Goal: Task Accomplishment & Management: Use online tool/utility

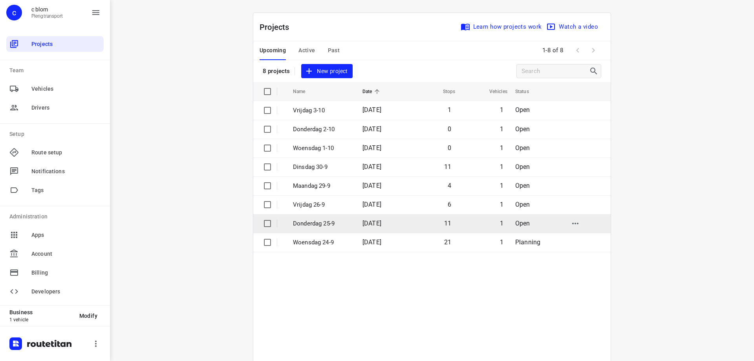
click at [347, 221] on td "Donderdag 25-9" at bounding box center [320, 223] width 71 height 19
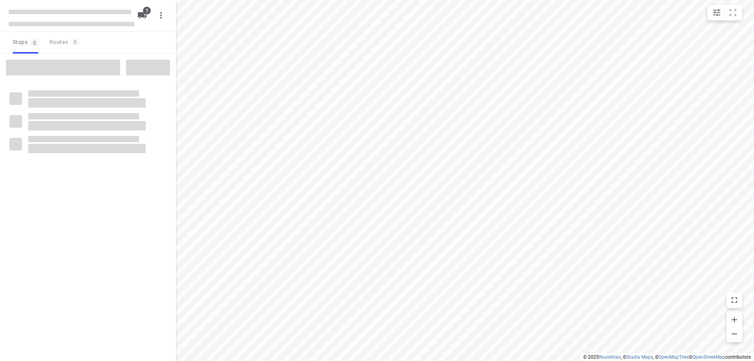
type input "distance"
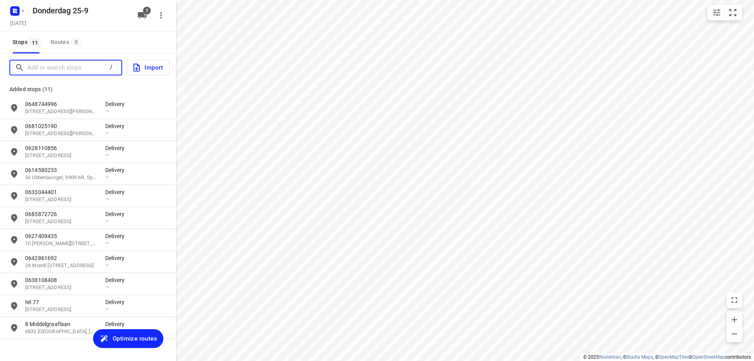
click at [55, 73] on input "Add or search stops" at bounding box center [66, 68] width 78 height 12
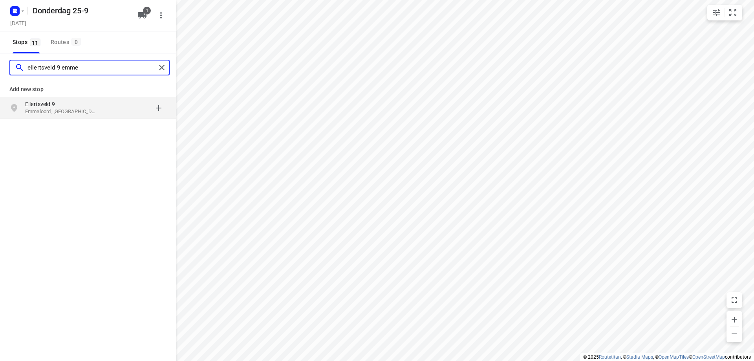
type input "ellertsveld 9 emme"
click at [58, 113] on p "Emmeloord, [GEOGRAPHIC_DATA]" at bounding box center [61, 111] width 72 height 7
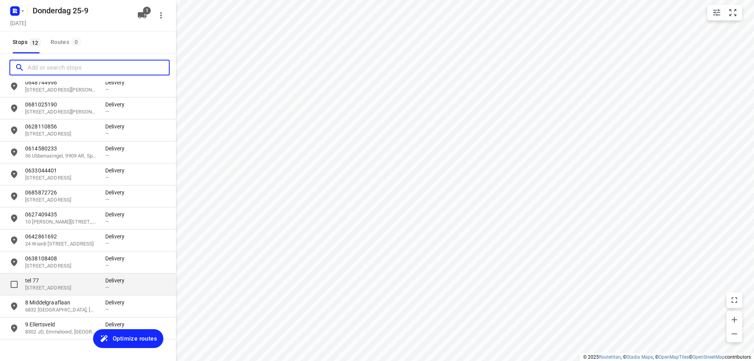
scroll to position [36, 0]
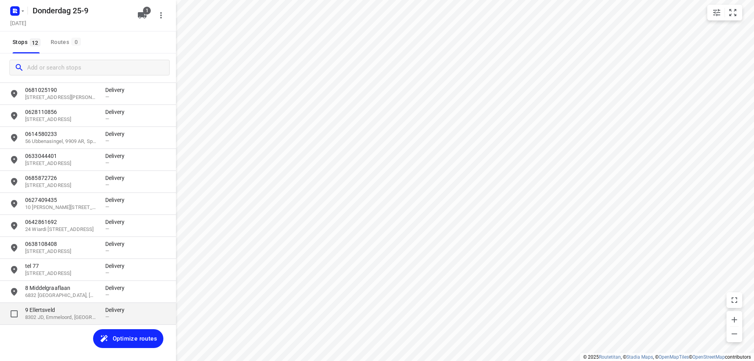
click at [71, 312] on p "9 Ellertsveld" at bounding box center [61, 310] width 72 height 8
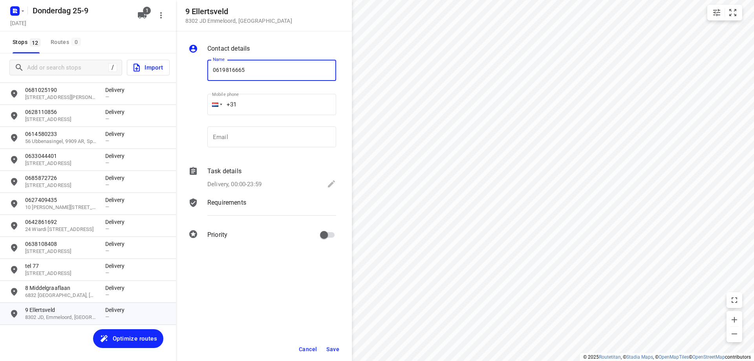
type input "0619816665"
click at [330, 346] on span "Save" at bounding box center [332, 349] width 13 height 6
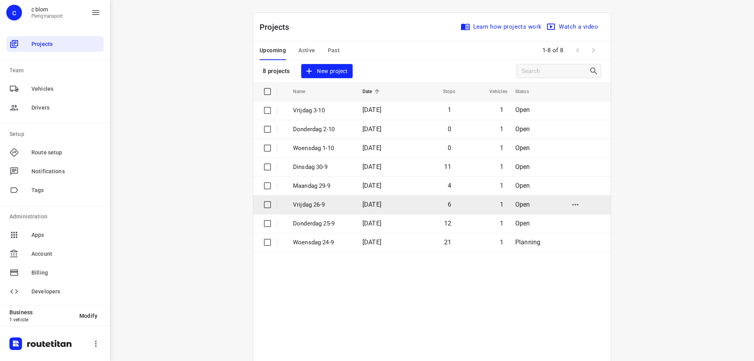
click at [397, 203] on td "[DATE]" at bounding box center [381, 204] width 50 height 19
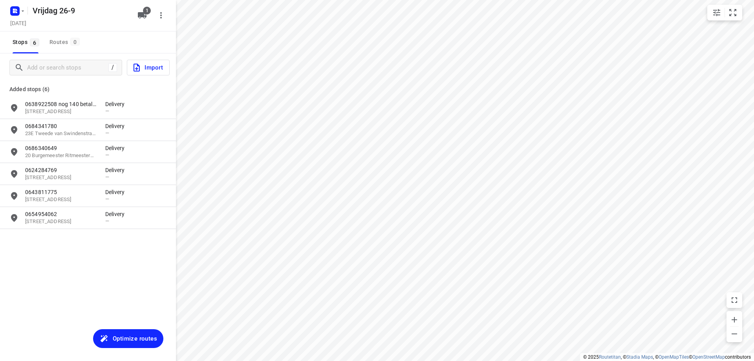
type input "distance"
click at [63, 68] on input "Add or search stops" at bounding box center [67, 68] width 80 height 12
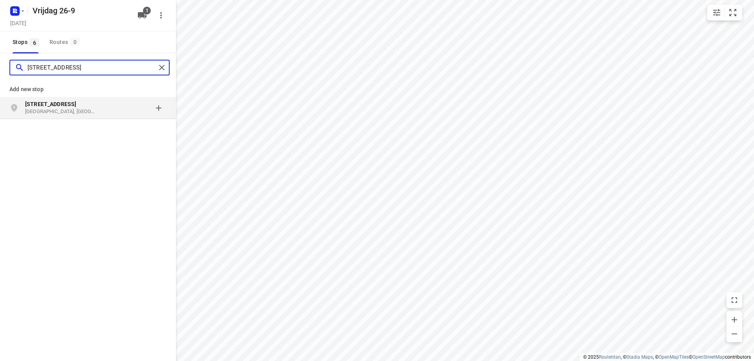
type input "[STREET_ADDRESS]"
click at [85, 110] on p "[GEOGRAPHIC_DATA], [GEOGRAPHIC_DATA]" at bounding box center [61, 111] width 72 height 7
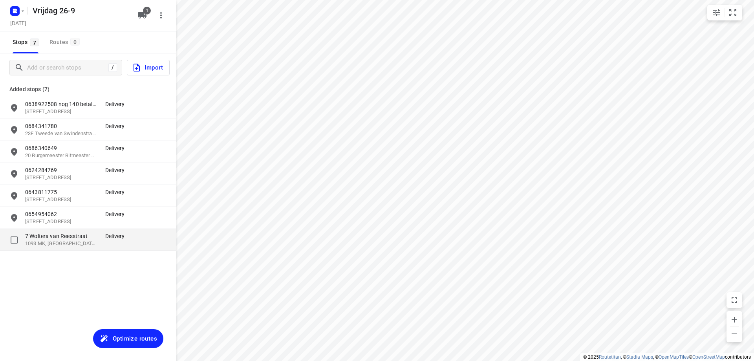
click at [80, 245] on p "1093 MK, [GEOGRAPHIC_DATA], [GEOGRAPHIC_DATA]" at bounding box center [61, 243] width 72 height 7
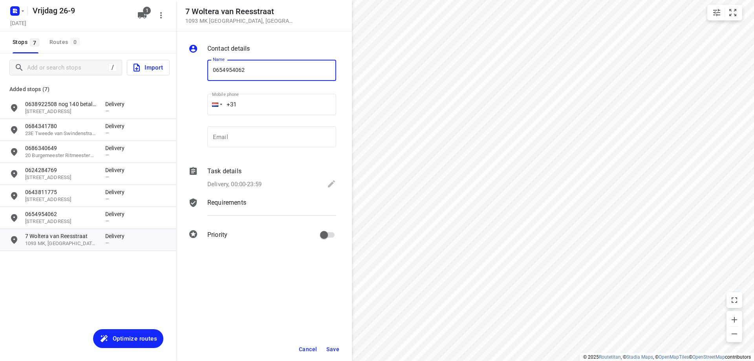
type input "0654954062"
click at [329, 347] on span "Save" at bounding box center [332, 349] width 13 height 6
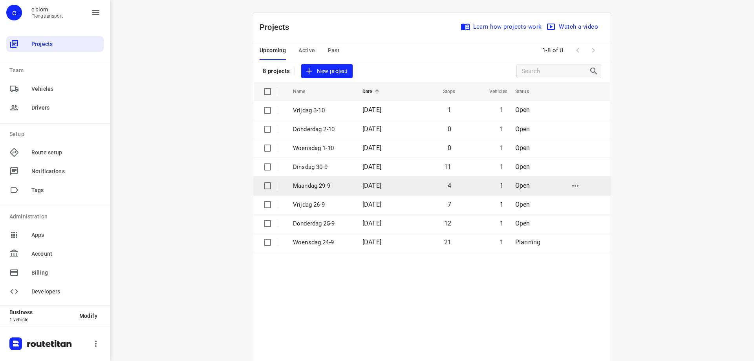
click at [320, 183] on p "Maandag 29-9" at bounding box center [322, 185] width 58 height 9
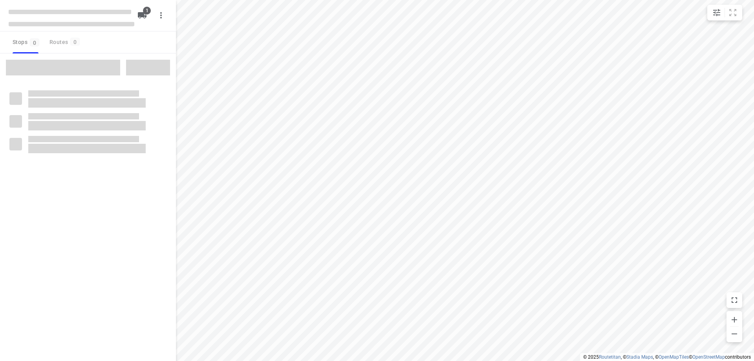
type input "distance"
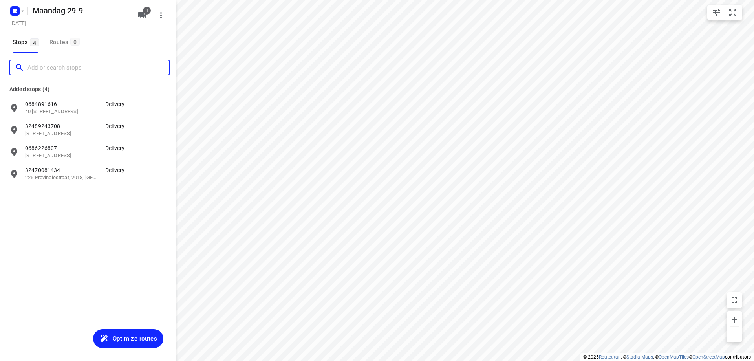
click at [55, 71] on input "Add or search stops" at bounding box center [97, 68] width 141 height 12
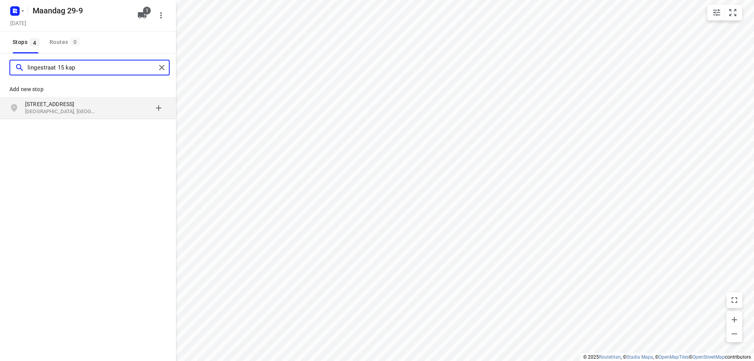
type input "lingestraat 15 kap"
click at [66, 108] on p "[GEOGRAPHIC_DATA], [GEOGRAPHIC_DATA]" at bounding box center [61, 111] width 72 height 7
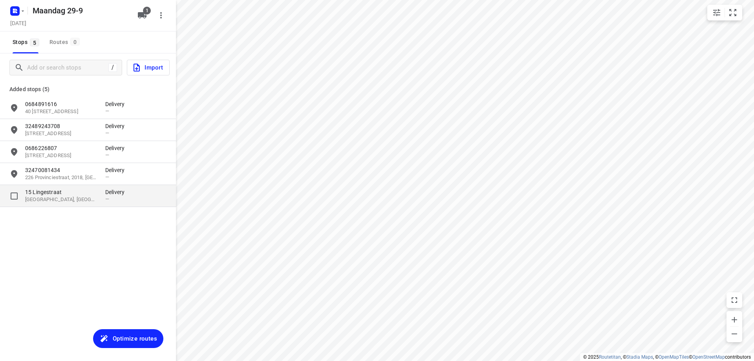
click at [62, 196] on p "[GEOGRAPHIC_DATA], [GEOGRAPHIC_DATA]" at bounding box center [61, 199] width 72 height 7
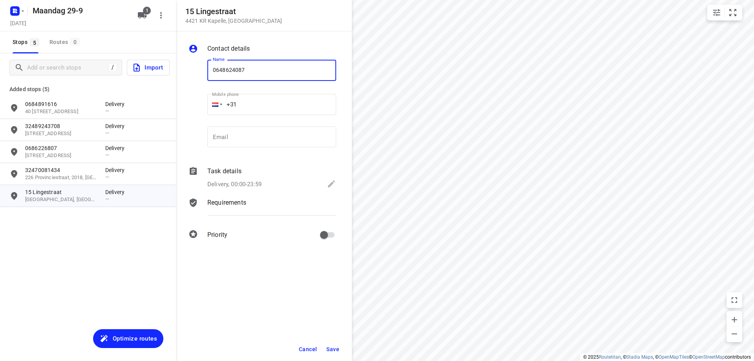
type input "0648624087"
click at [329, 349] on span "Save" at bounding box center [332, 349] width 13 height 6
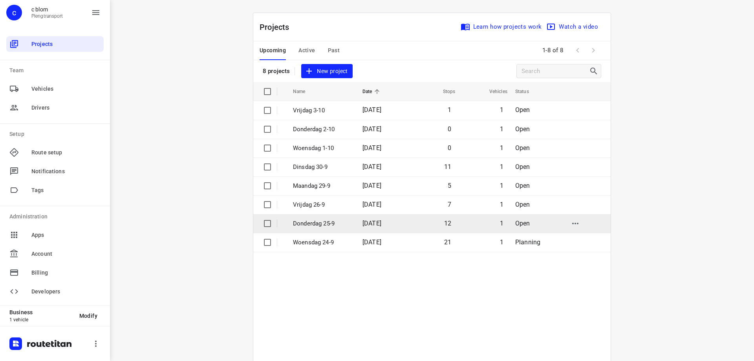
click at [380, 221] on span "[DATE]" at bounding box center [371, 222] width 19 height 7
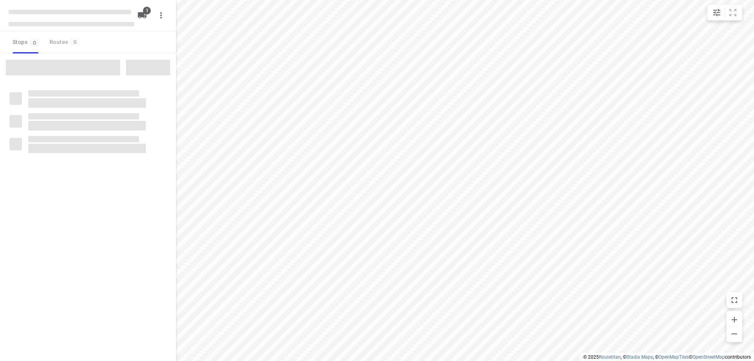
type input "distance"
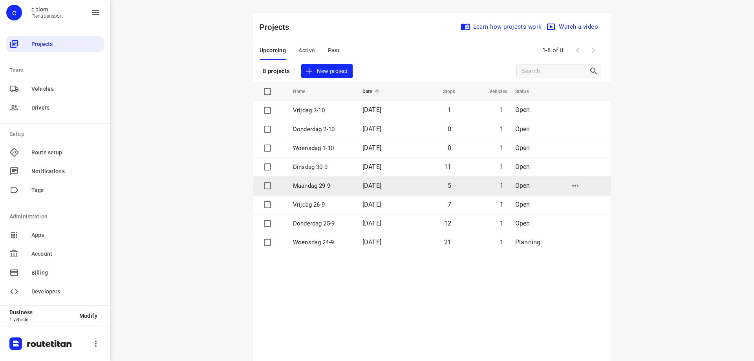
click at [322, 184] on p "Maandag 29-9" at bounding box center [322, 185] width 58 height 9
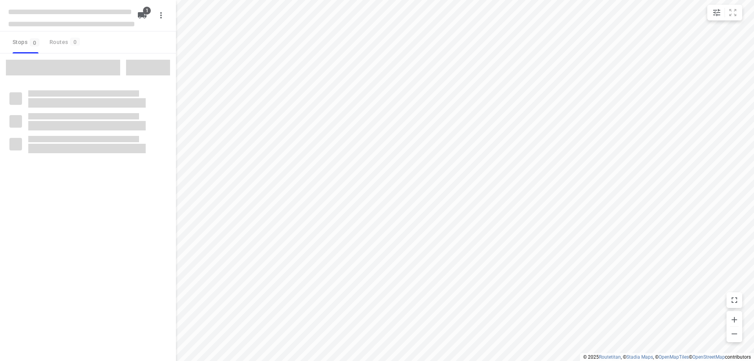
type input "distance"
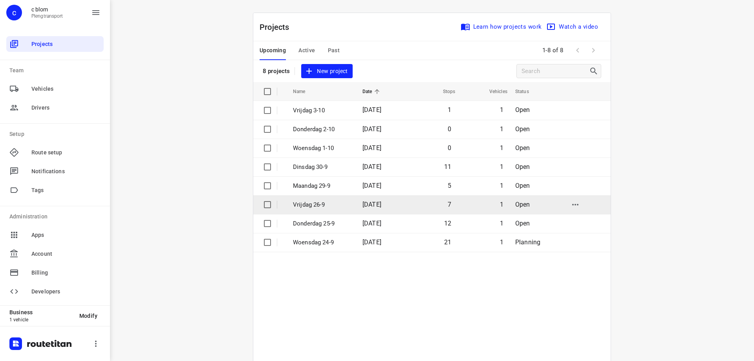
click at [307, 201] on p "Vrijdag 26-9" at bounding box center [322, 204] width 58 height 9
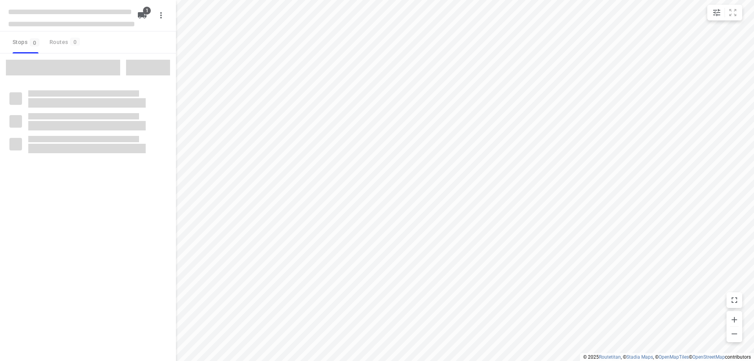
type input "distance"
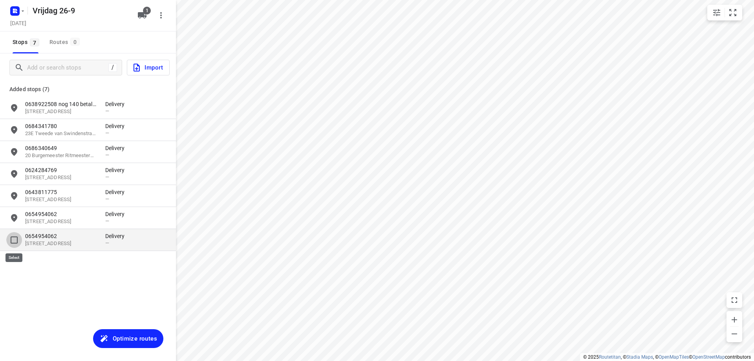
click at [13, 243] on input "grid" at bounding box center [14, 240] width 16 height 16
checkbox input "true"
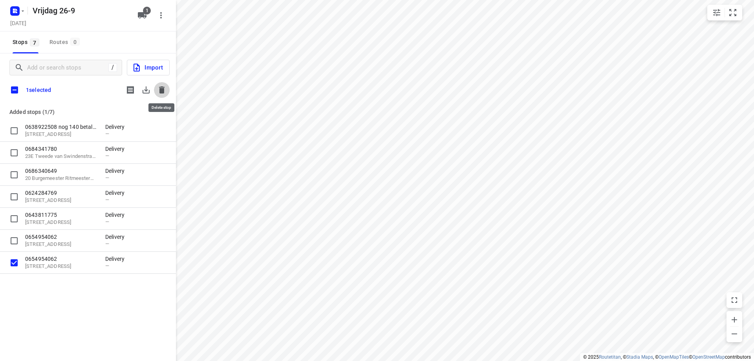
click at [163, 89] on icon "button" at bounding box center [161, 89] width 5 height 7
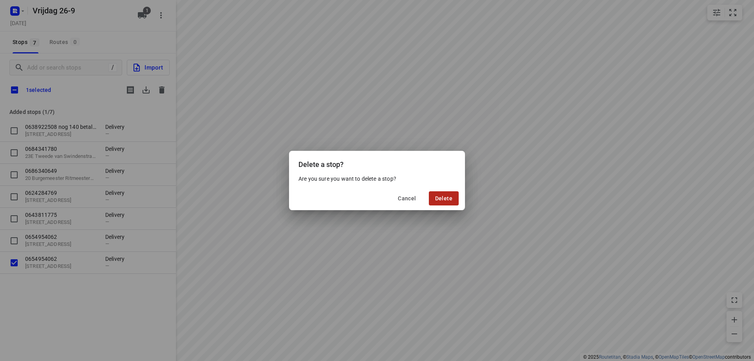
click at [443, 203] on button "Delete" at bounding box center [444, 198] width 30 height 14
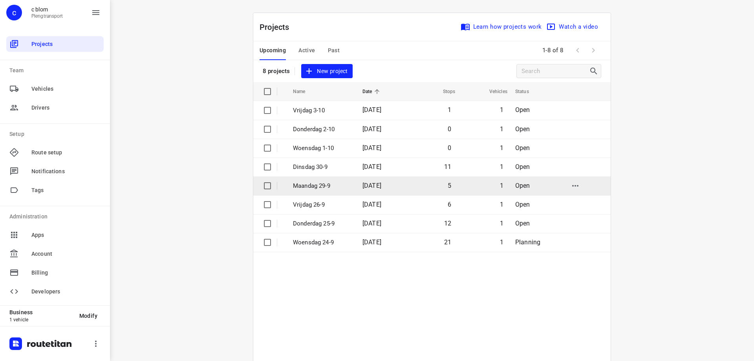
click at [338, 182] on p "Maandag 29-9" at bounding box center [322, 185] width 58 height 9
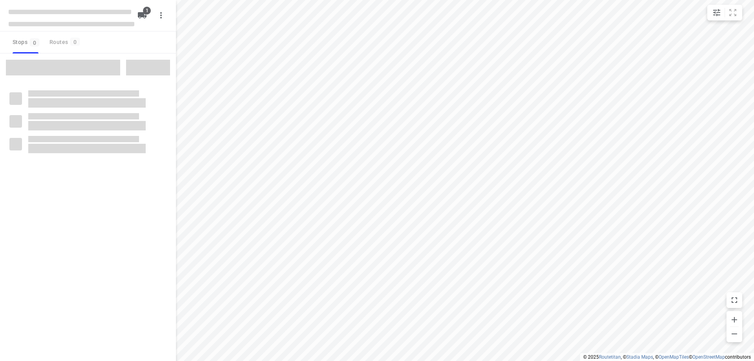
type input "distance"
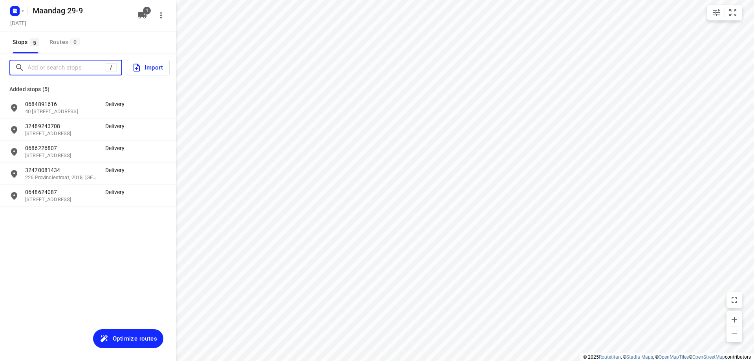
click at [84, 71] on input "Add or search stops" at bounding box center [66, 68] width 78 height 12
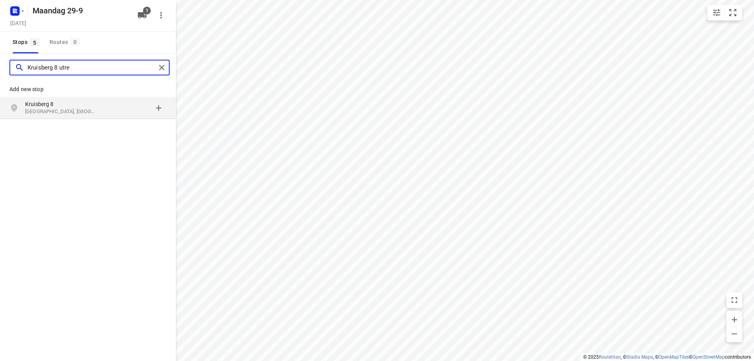
type input "Kruisberg 8 utre"
click at [82, 113] on p "[GEOGRAPHIC_DATA], [GEOGRAPHIC_DATA]" at bounding box center [61, 111] width 72 height 7
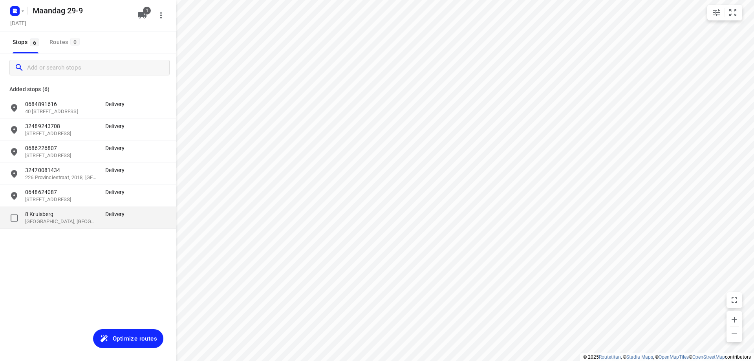
click at [89, 211] on p "8 Kruisberg" at bounding box center [61, 214] width 72 height 8
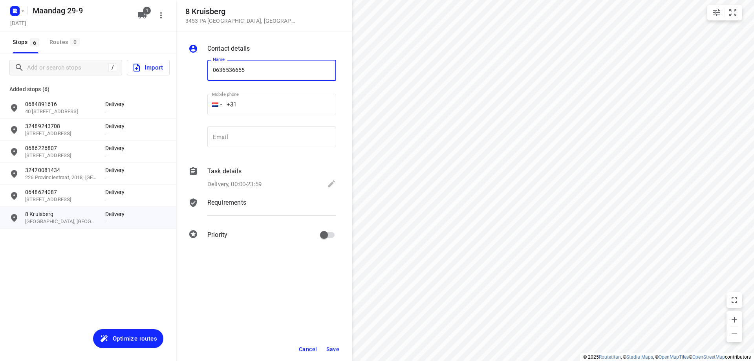
type input "0636536655"
click at [329, 346] on span "Save" at bounding box center [332, 349] width 13 height 6
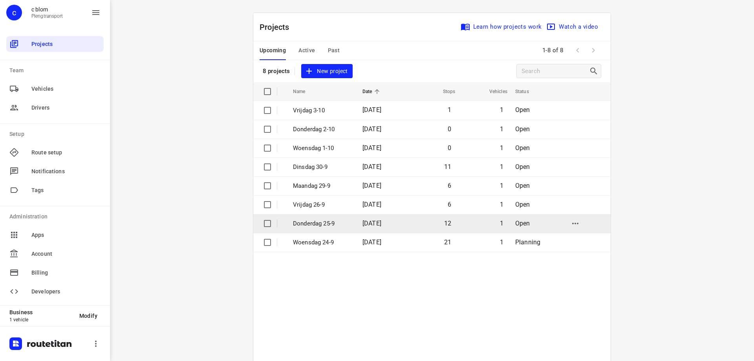
click at [330, 219] on p "Donderdag 25-9" at bounding box center [322, 223] width 58 height 9
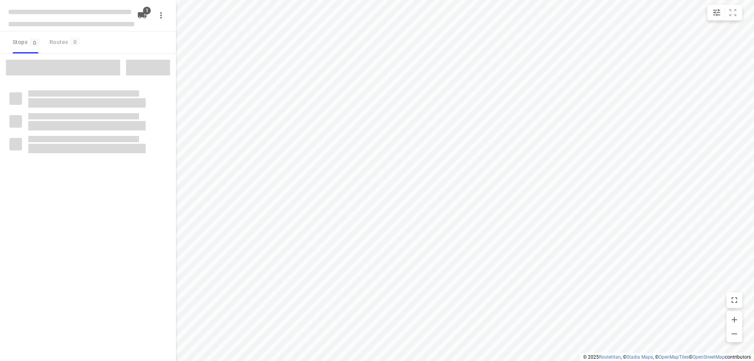
type input "distance"
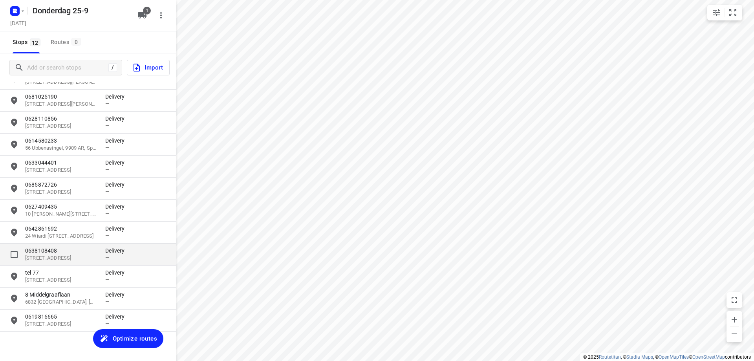
scroll to position [36, 0]
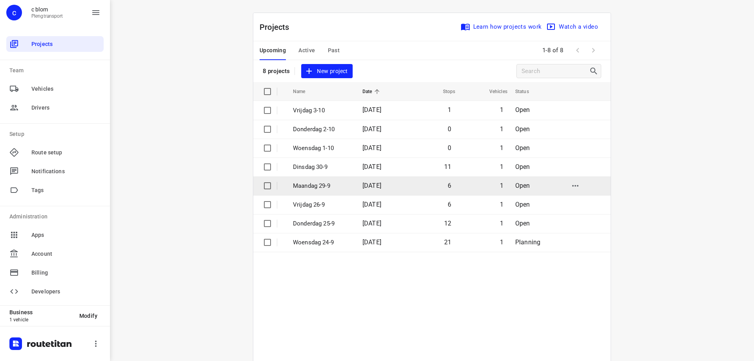
click at [381, 182] on span "[DATE]" at bounding box center [371, 185] width 19 height 7
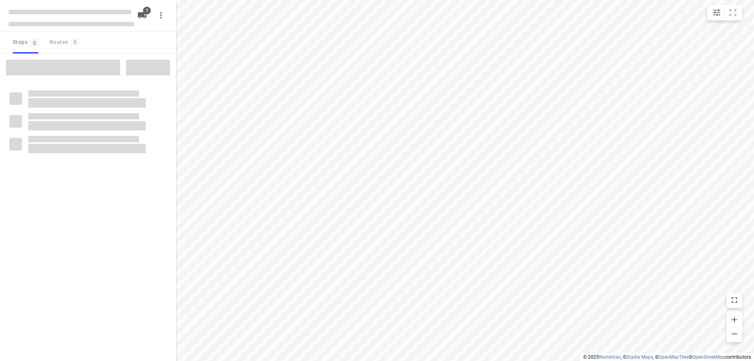
type input "distance"
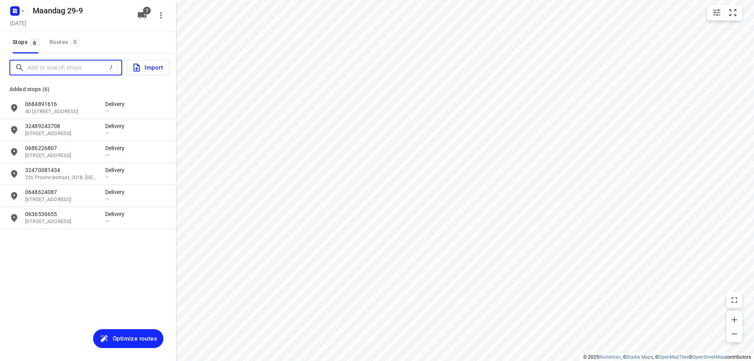
click at [76, 68] on input "Add or search stops" at bounding box center [66, 68] width 78 height 12
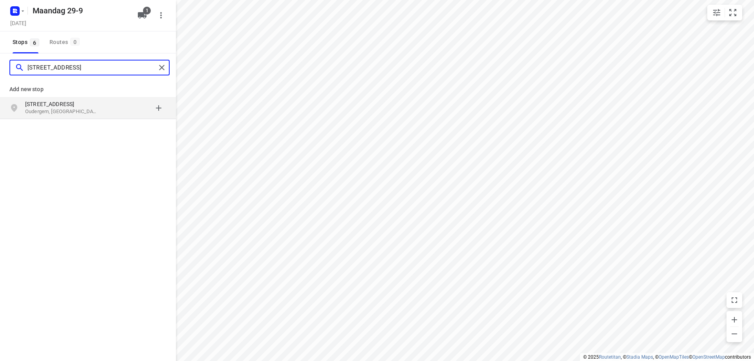
type input "[STREET_ADDRESS]"
click at [85, 106] on p "[STREET_ADDRESS]" at bounding box center [61, 104] width 72 height 8
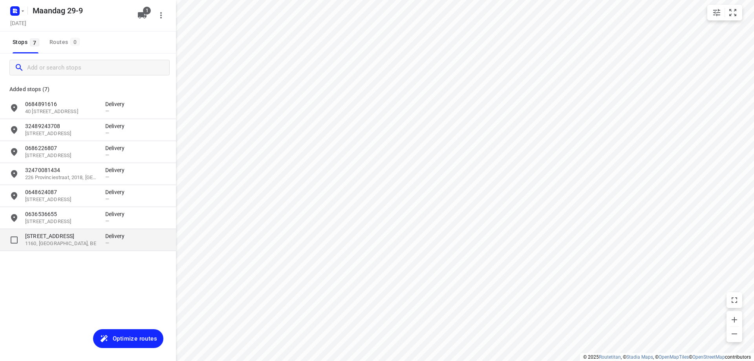
click at [70, 245] on p "1160, [GEOGRAPHIC_DATA], BE" at bounding box center [61, 243] width 72 height 7
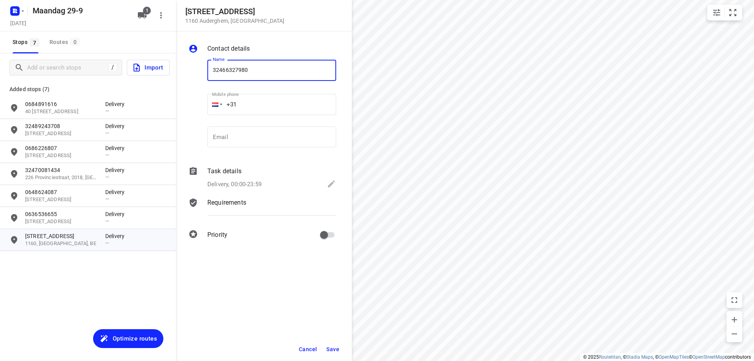
type input "32466327980"
click at [329, 349] on span "Save" at bounding box center [332, 349] width 13 height 6
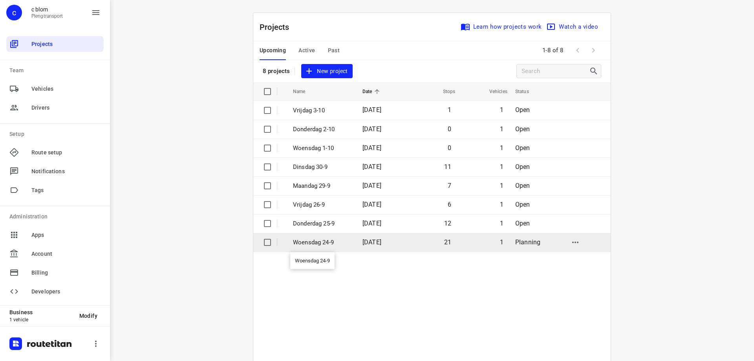
click at [340, 246] on p "Woensdag 24-9" at bounding box center [322, 242] width 58 height 9
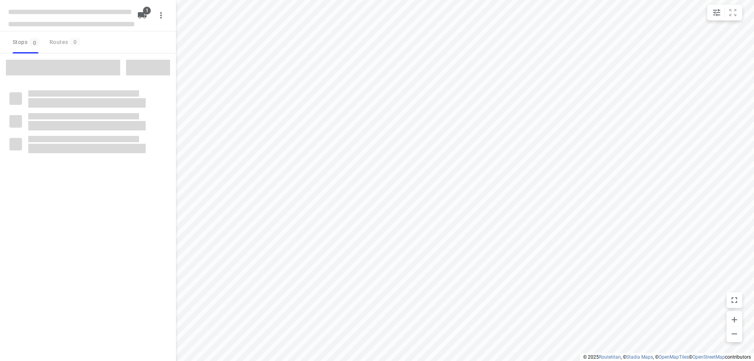
type input "distance"
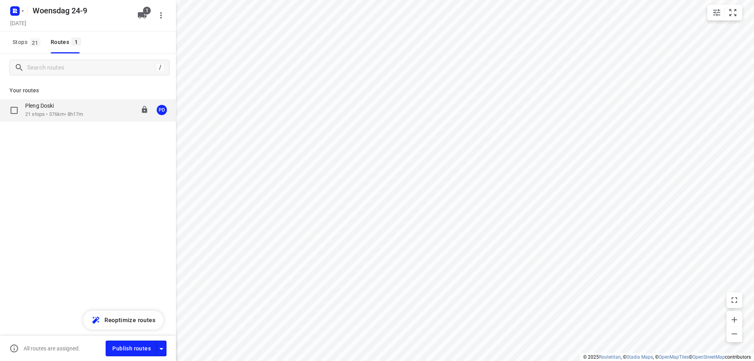
click at [42, 114] on p "21 stops • 376km • 8h17m" at bounding box center [54, 114] width 58 height 7
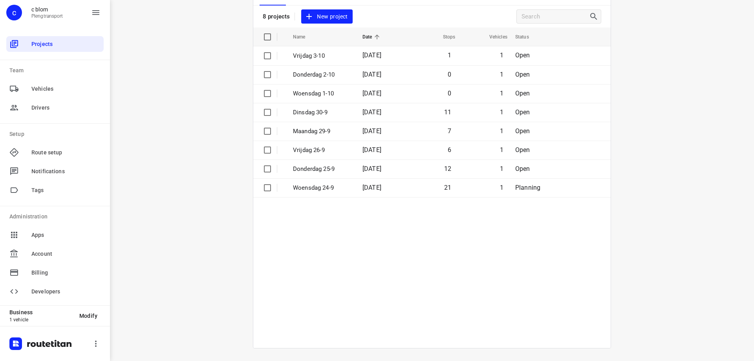
scroll to position [15, 0]
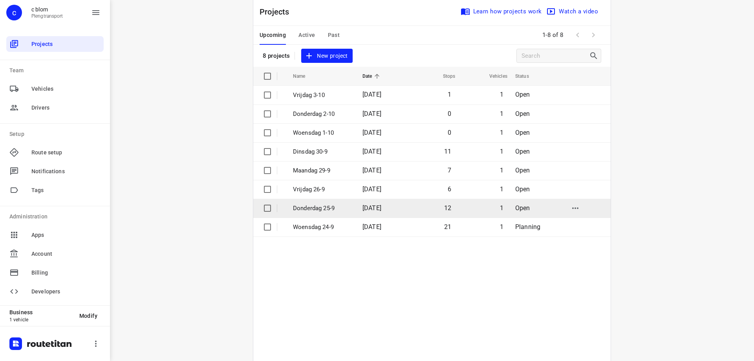
click at [417, 207] on td "12" at bounding box center [431, 208] width 50 height 19
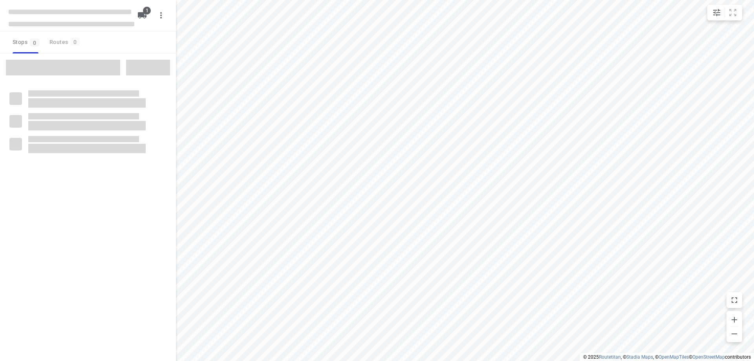
type input "distance"
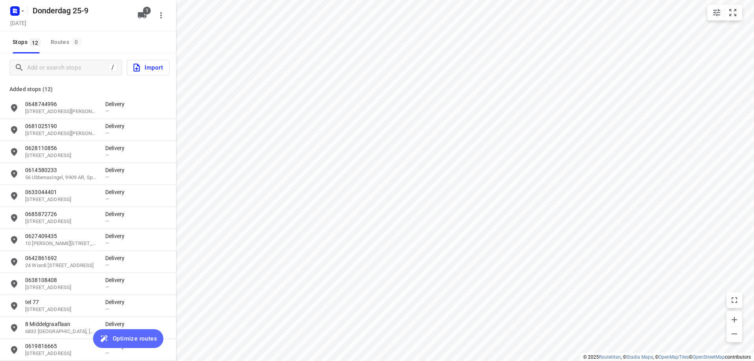
click at [124, 339] on span "Optimize routes" at bounding box center [135, 338] width 44 height 10
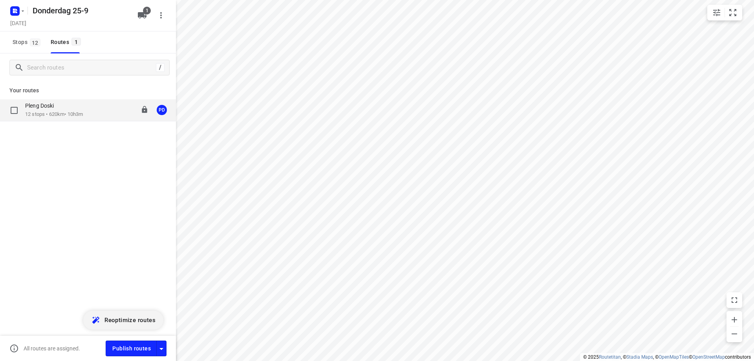
click at [80, 118] on div "Pleng Doski 12 stops • 620km • 10h3m 08:00-18:03 PD" at bounding box center [88, 110] width 176 height 22
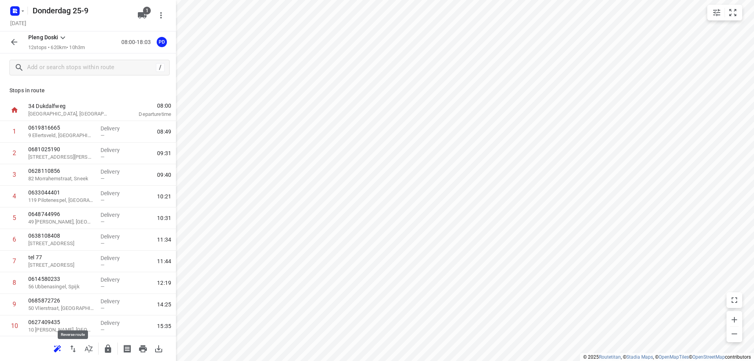
click at [73, 349] on icon "button" at bounding box center [72, 348] width 9 height 9
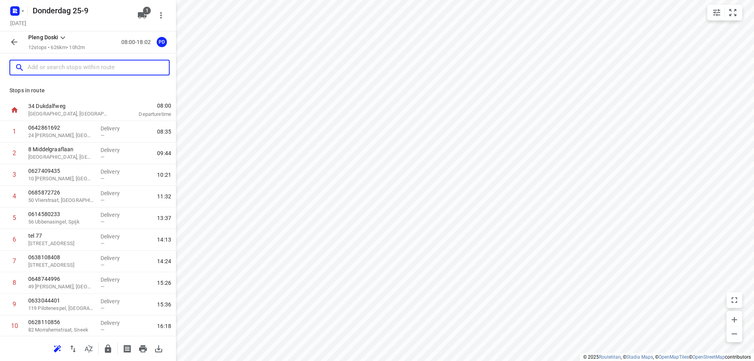
click at [82, 69] on input "text" at bounding box center [97, 68] width 141 height 12
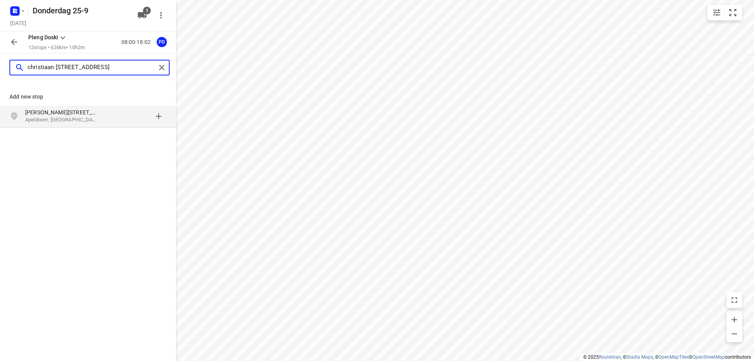
type input "christiaan [STREET_ADDRESS]"
click at [74, 115] on p "[PERSON_NAME][STREET_ADDRESS]" at bounding box center [61, 112] width 72 height 8
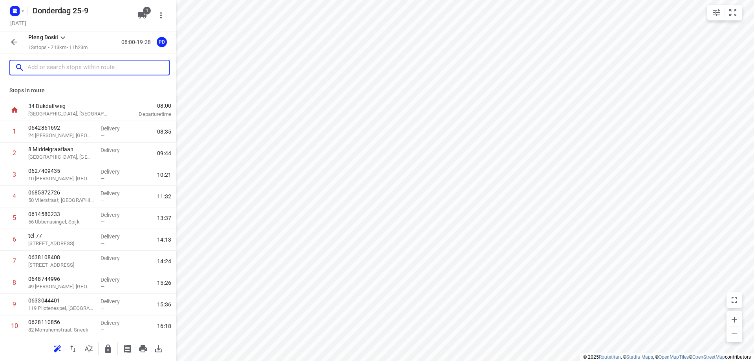
click at [93, 67] on input "text" at bounding box center [97, 68] width 141 height 12
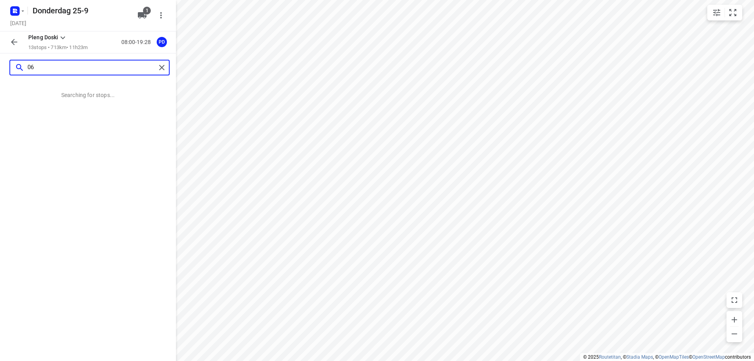
type input "0"
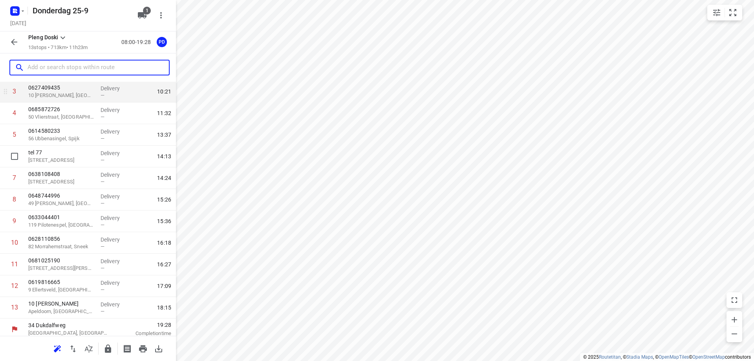
scroll to position [88, 0]
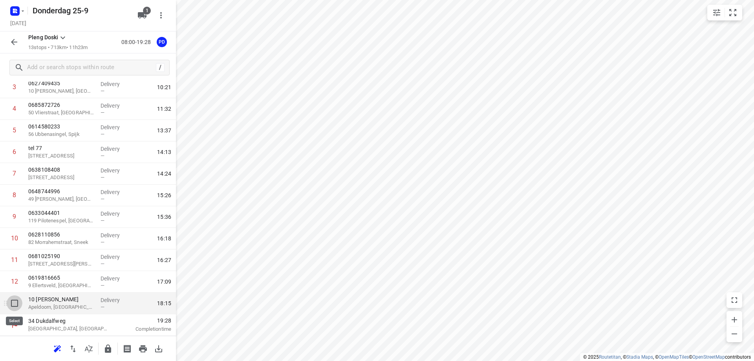
click at [15, 303] on input "checkbox" at bounding box center [15, 303] width 16 height 16
checkbox input "true"
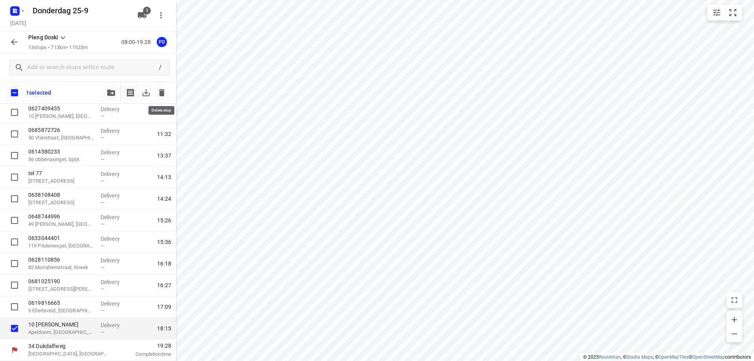
click at [163, 88] on icon "button" at bounding box center [161, 92] width 9 height 9
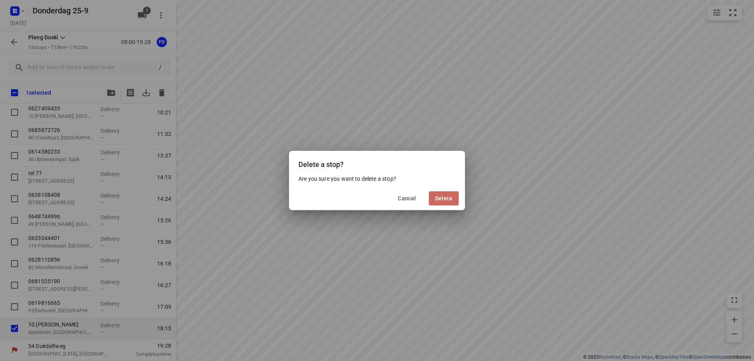
click at [435, 197] on button "Delete" at bounding box center [444, 198] width 30 height 14
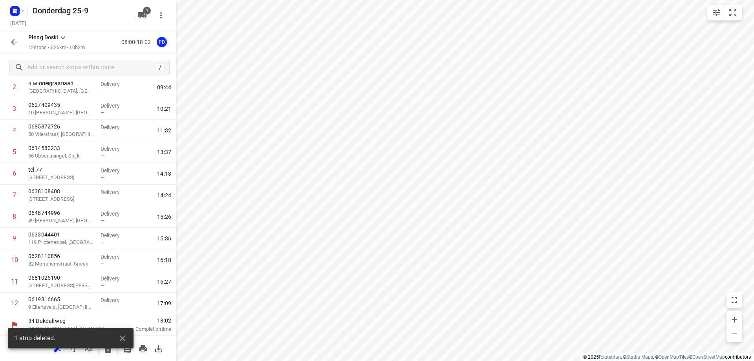
scroll to position [66, 0]
